Goal: Information Seeking & Learning: Learn about a topic

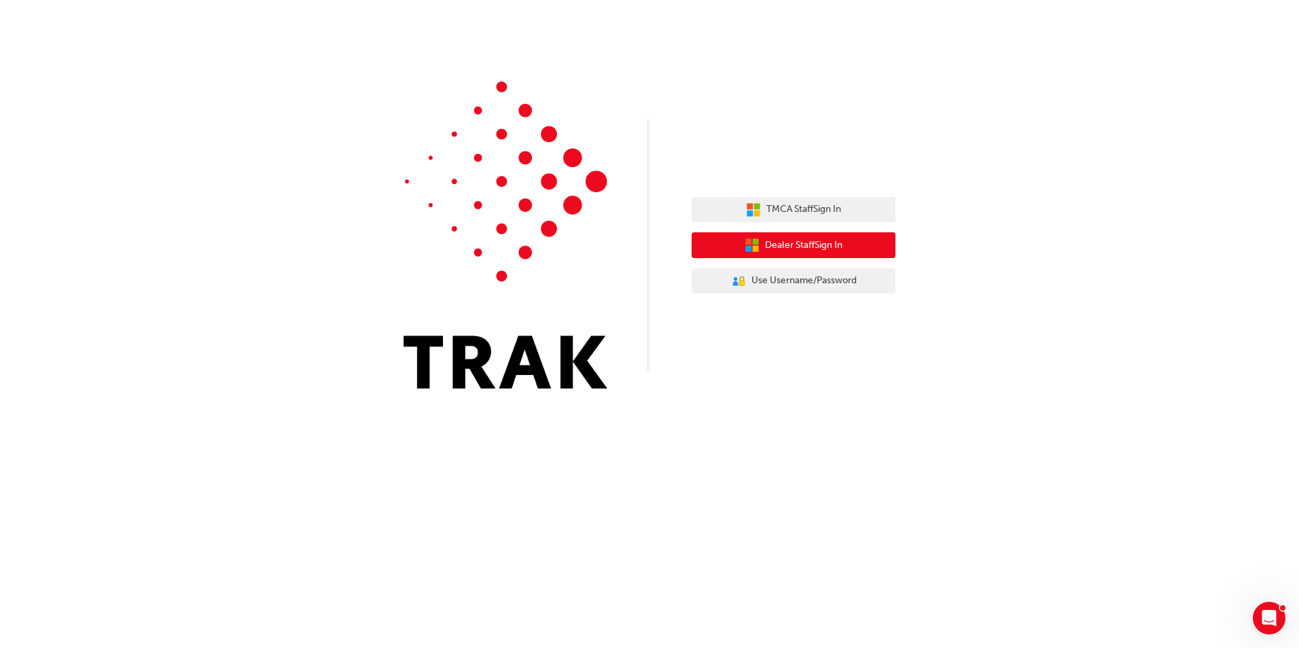
click at [841, 247] on span "Dealer Staff Sign In" at bounding box center [803, 246] width 77 height 16
click at [789, 247] on span "Dealer Staff Sign In" at bounding box center [803, 246] width 77 height 16
click at [765, 253] on span "Dealer Staff Sign In" at bounding box center [803, 246] width 77 height 16
